Goal: Obtain resource: Obtain resource

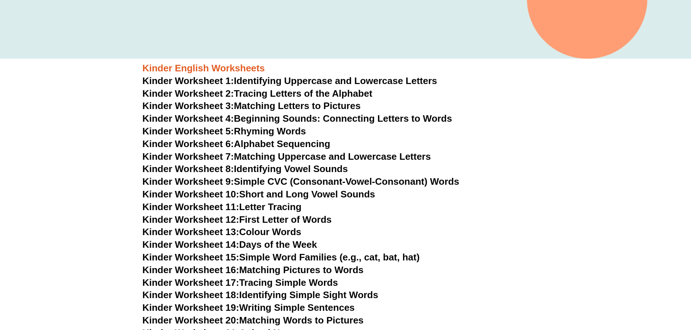
click at [244, 90] on link "Kinder Worksheet 2: Tracing Letters of the Alphabet" at bounding box center [258, 93] width 230 height 11
click at [237, 103] on link "Kinder Worksheet 3: Matching Letters to Pictures" at bounding box center [252, 105] width 218 height 11
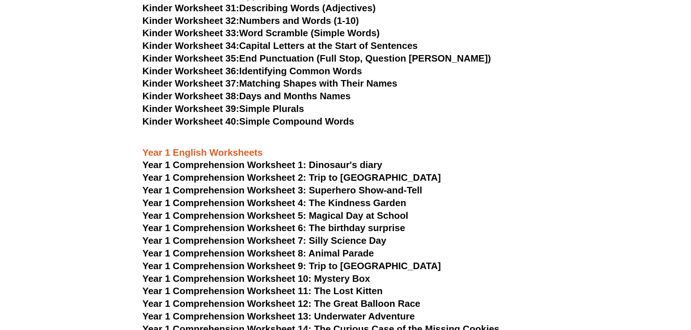
scroll to position [725, 0]
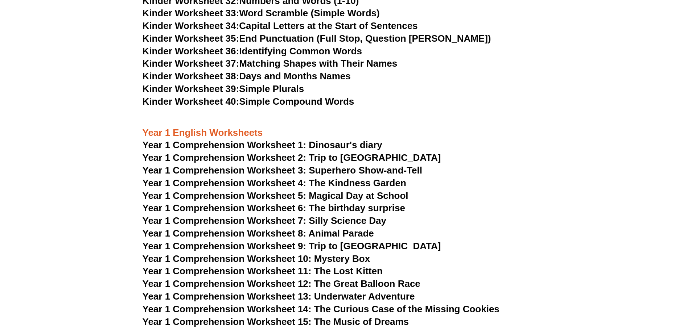
click at [234, 72] on span "Kinder Worksheet 38:" at bounding box center [191, 76] width 97 height 11
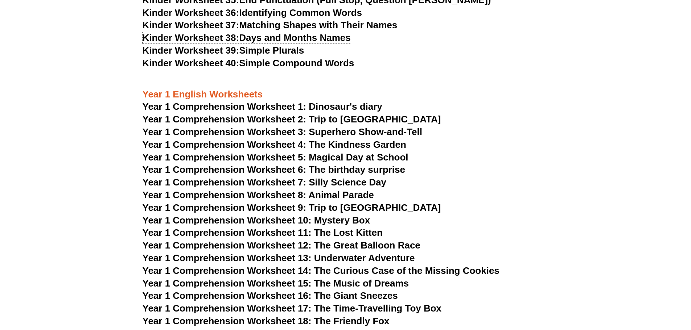
scroll to position [762, 0]
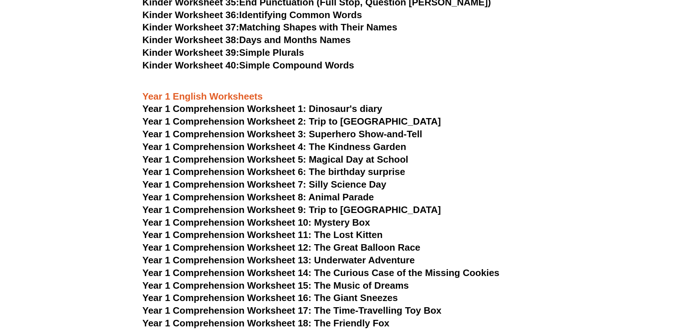
click at [244, 110] on span "Year 1 Comprehension Worksheet 1: Dinosaur's diary" at bounding box center [263, 108] width 240 height 11
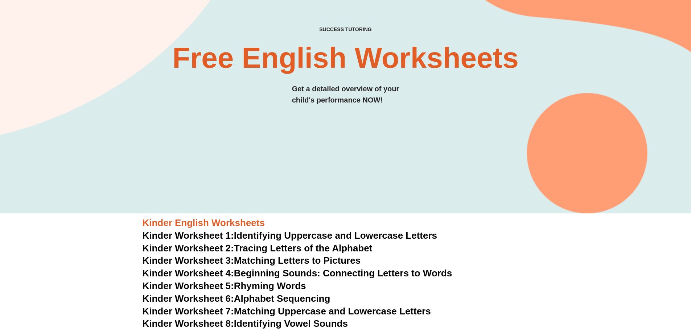
scroll to position [254, 0]
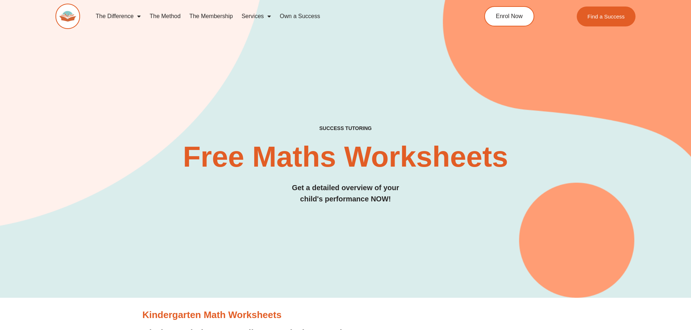
click at [542, 59] on div "SUCCESS TUTORING​ Free Maths Worksheets​ Get a detailed overview of your child'…" at bounding box center [345, 137] width 580 height 322
